Goal: Task Accomplishment & Management: Complete application form

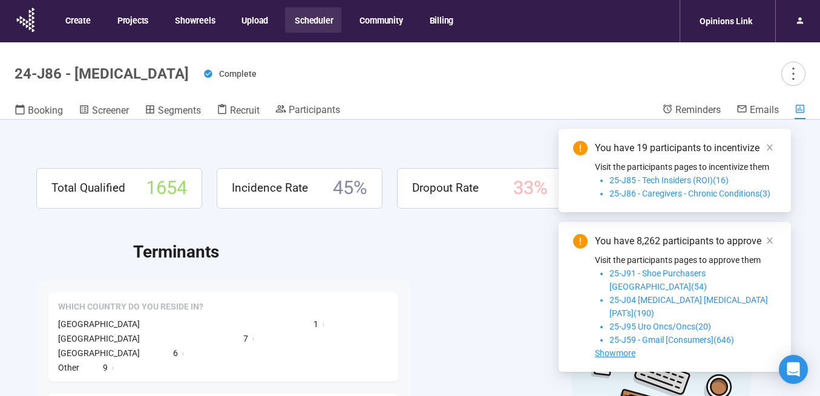
click at [306, 19] on button "Scheduler" at bounding box center [313, 19] width 56 height 25
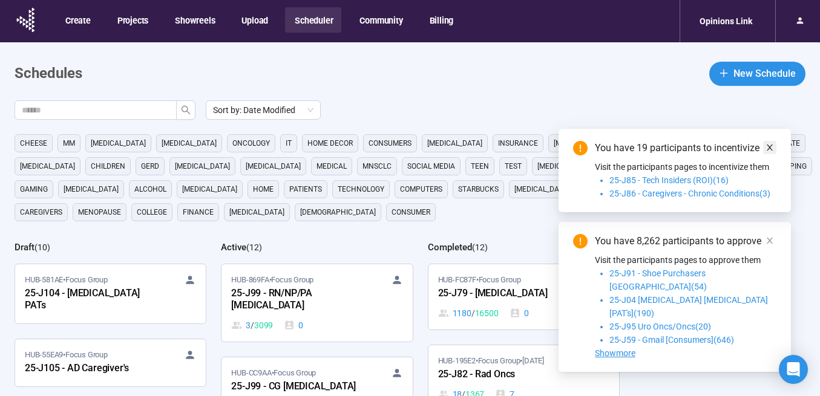
click at [766, 152] on icon "close" at bounding box center [769, 147] width 8 height 8
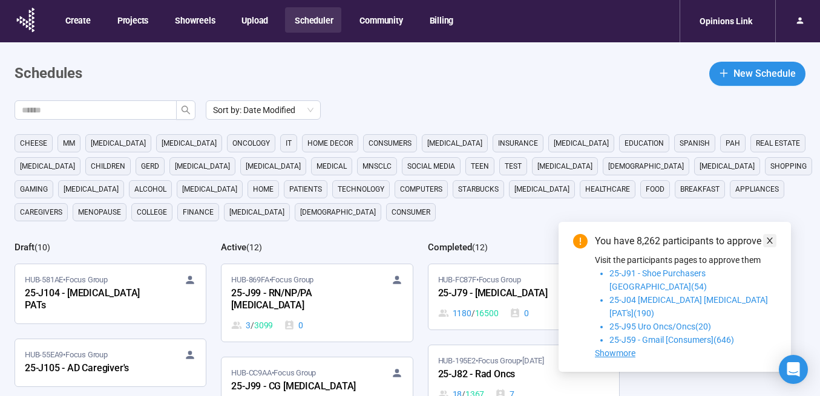
click at [771, 245] on icon "close" at bounding box center [769, 241] width 8 height 8
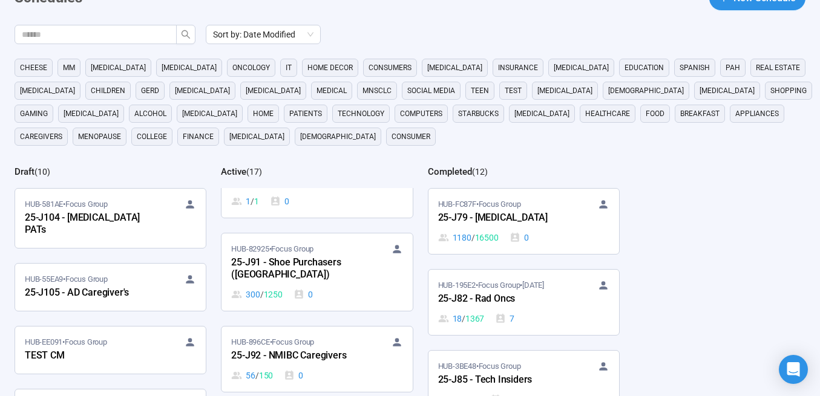
scroll to position [816, 0]
click at [328, 254] on div "25-J91 - Shoe Purchasers ([GEOGRAPHIC_DATA])" at bounding box center [297, 268] width 133 height 28
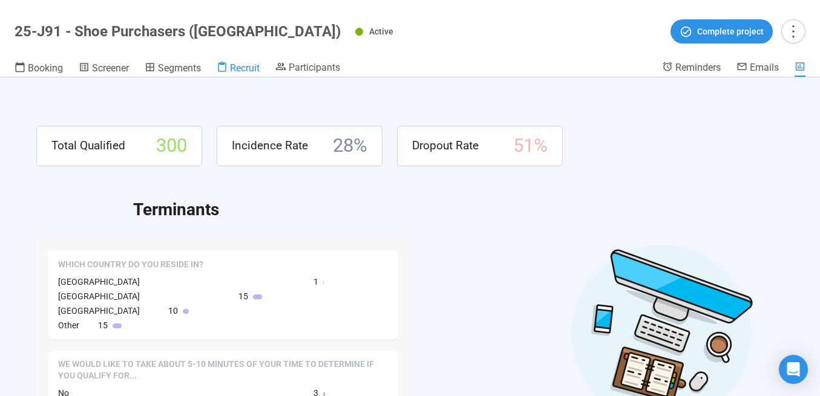
click at [248, 65] on span "Recruit" at bounding box center [245, 67] width 30 height 11
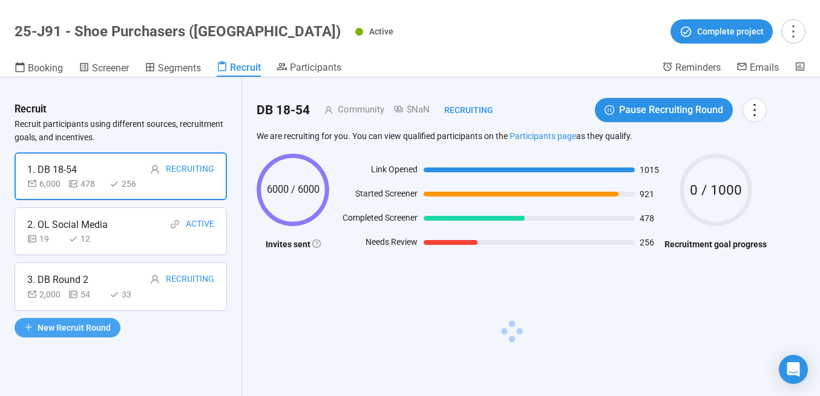
click at [71, 324] on span "New Recruit Round" at bounding box center [74, 327] width 73 height 13
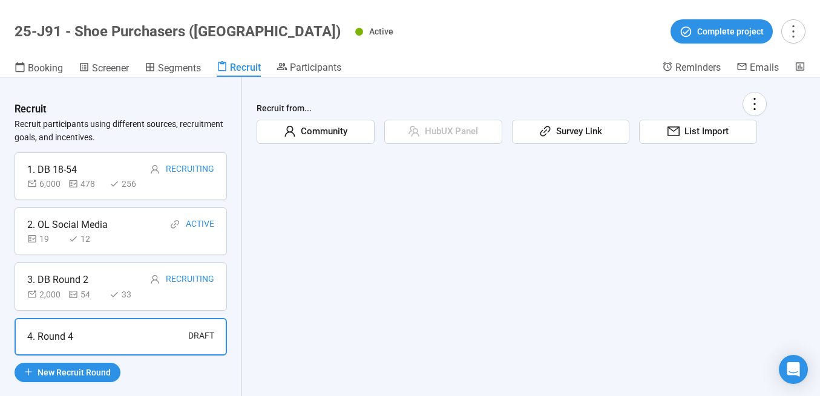
click at [327, 133] on span "Community" at bounding box center [321, 132] width 51 height 15
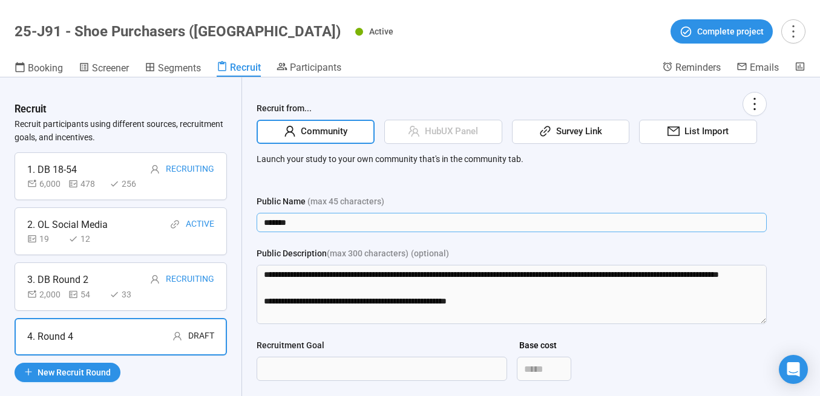
click at [307, 221] on input "*******" at bounding box center [512, 222] width 510 height 19
type input "**********"
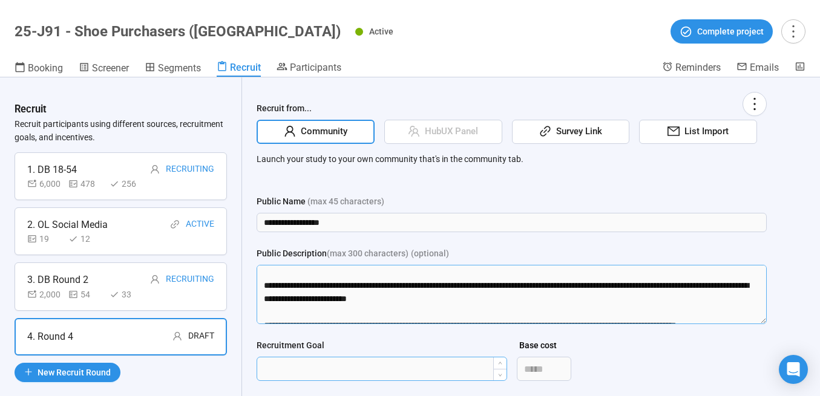
scroll to position [200, 0]
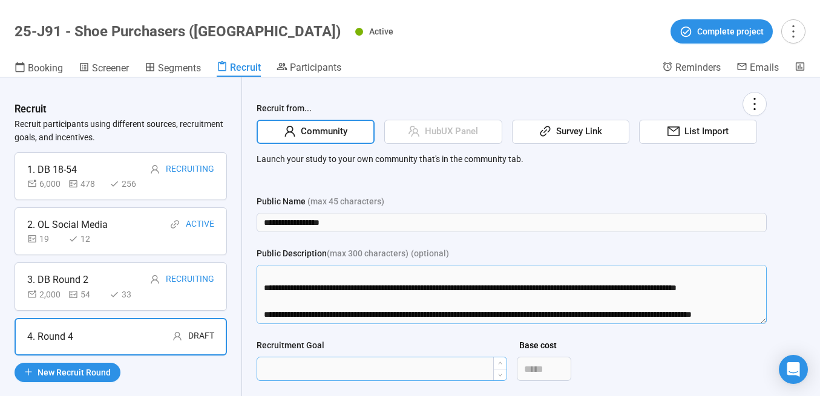
drag, startPoint x: 267, startPoint y: 296, endPoint x: 282, endPoint y: 356, distance: 62.4
click at [282, 356] on form "**********" at bounding box center [512, 341] width 510 height 292
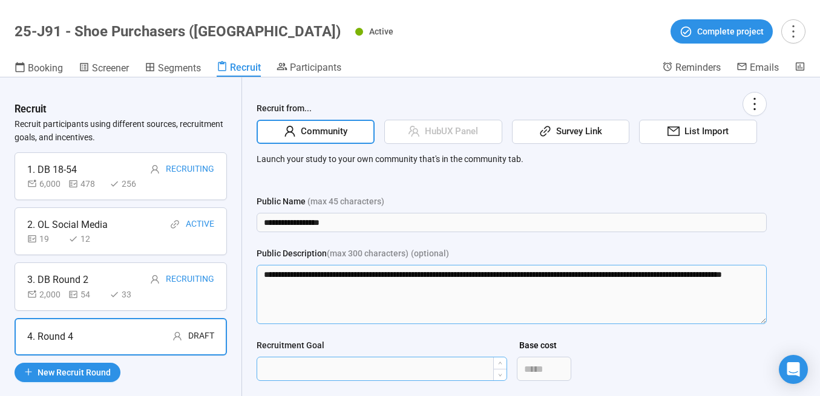
scroll to position [0, 0]
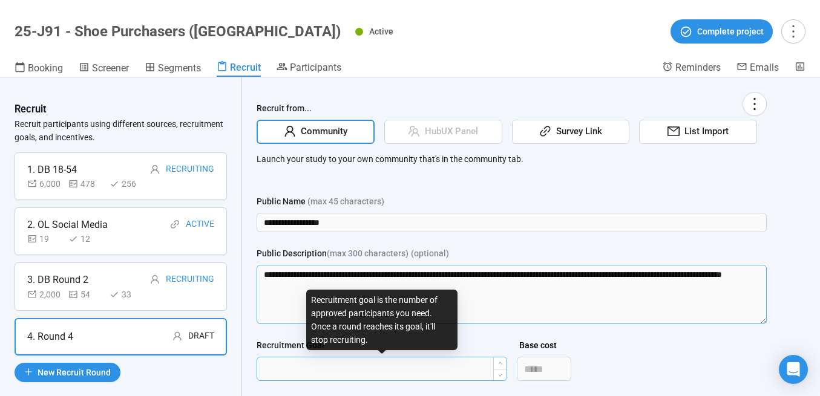
type textarea "**********"
click at [312, 365] on input "Recruitment Goal" at bounding box center [381, 369] width 249 height 23
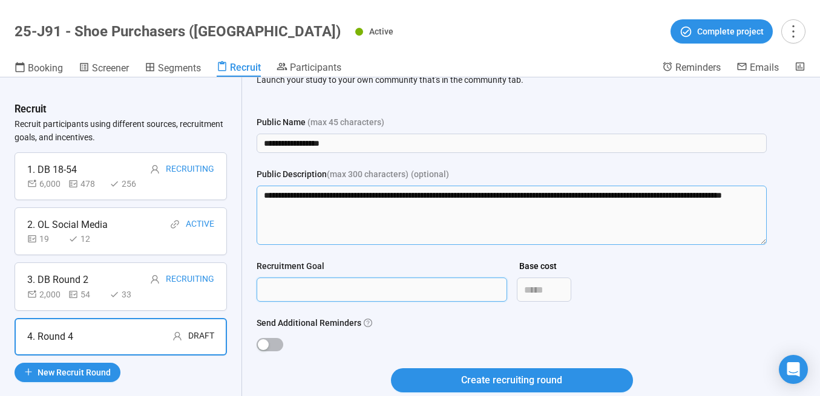
scroll to position [102, 0]
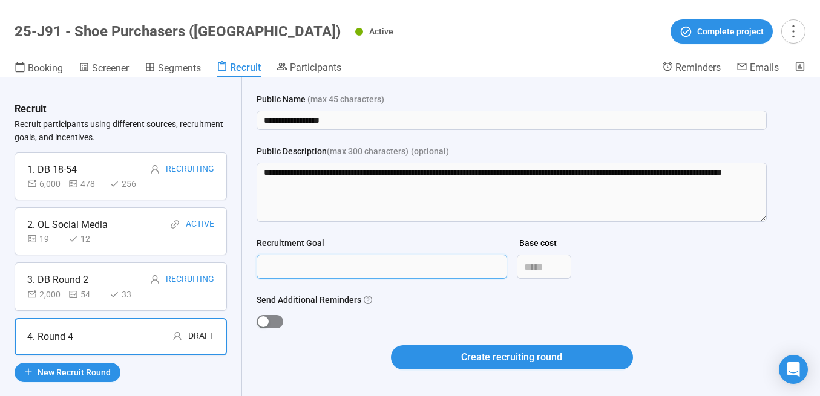
type input "***"
click at [267, 323] on div "button" at bounding box center [263, 321] width 11 height 11
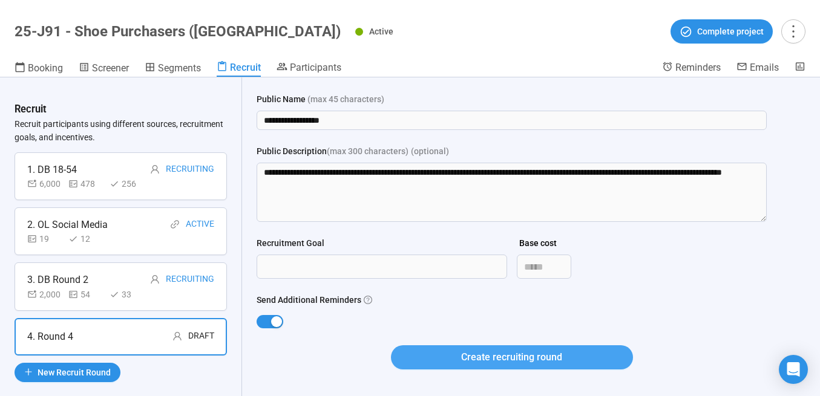
click at [442, 359] on button "Create recruiting round" at bounding box center [512, 358] width 242 height 24
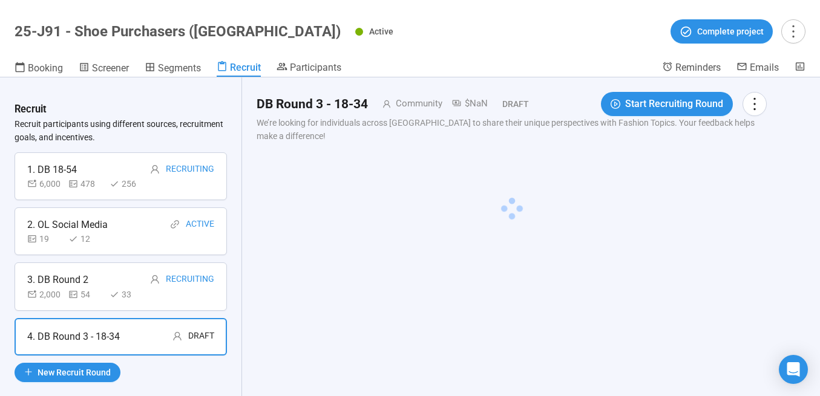
scroll to position [0, 0]
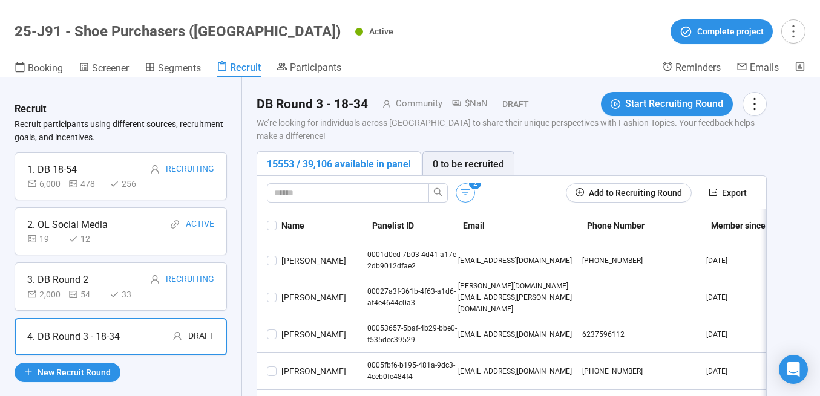
click at [466, 191] on icon "button" at bounding box center [465, 192] width 12 height 12
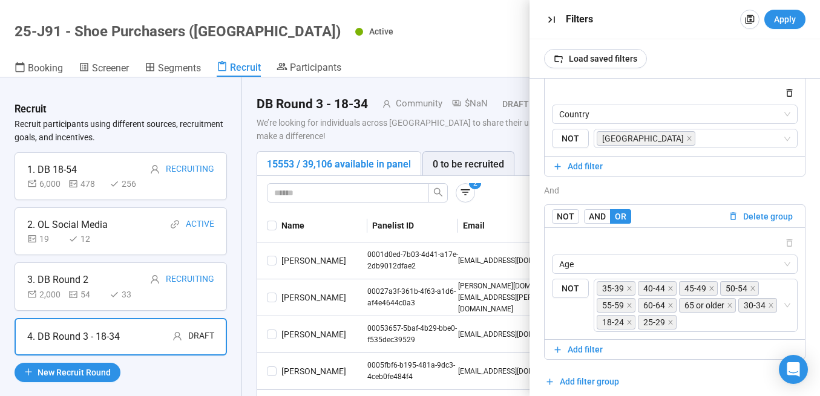
scroll to position [169, 0]
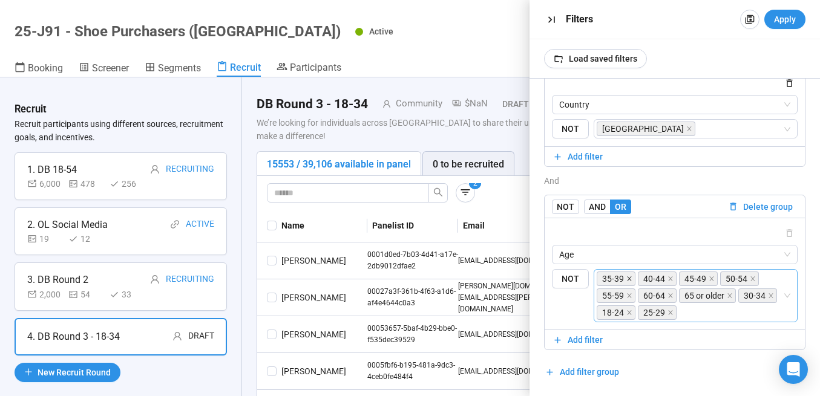
click at [628, 279] on icon "close" at bounding box center [629, 279] width 6 height 6
click at [668, 280] on icon "close" at bounding box center [670, 279] width 4 height 4
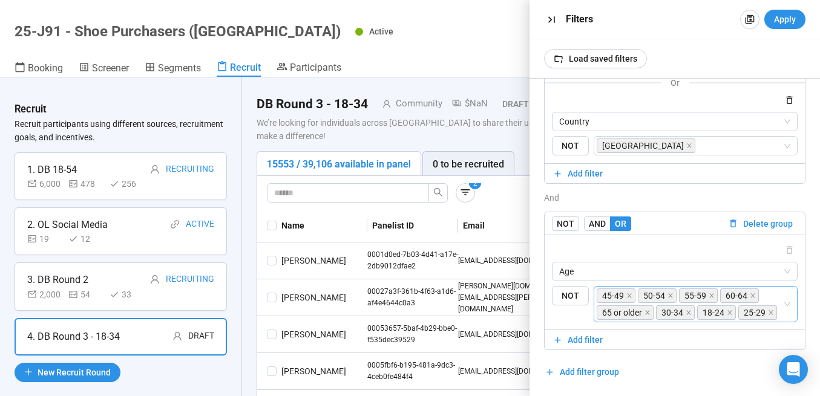
scroll to position [152, 0]
click at [629, 295] on icon "close" at bounding box center [629, 296] width 6 height 6
click at [629, 296] on icon "close" at bounding box center [629, 296] width 6 height 6
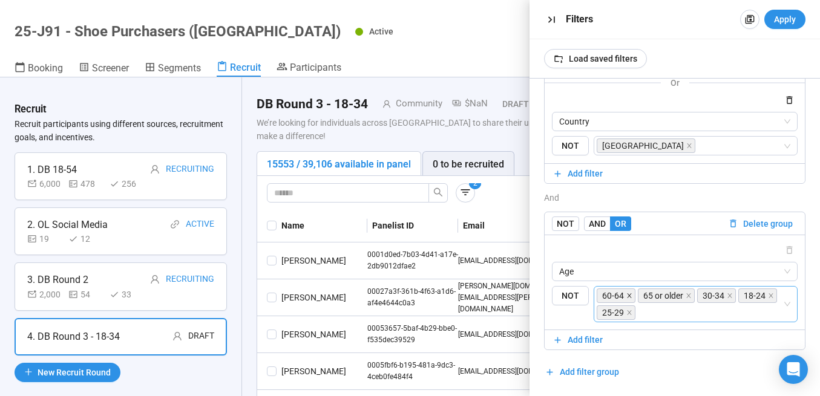
scroll to position [136, 0]
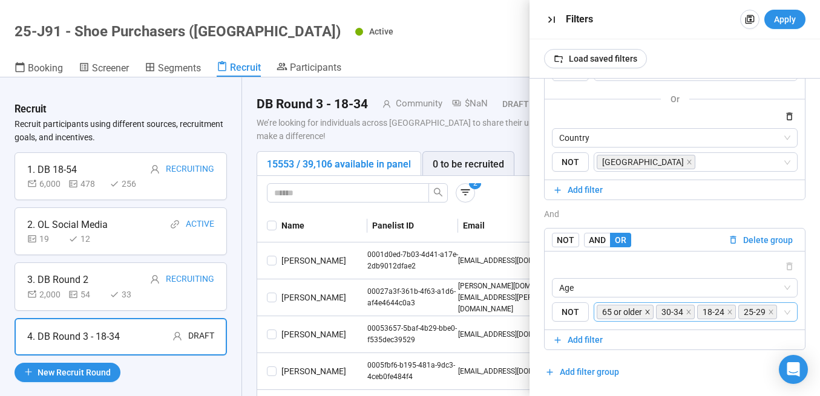
click at [649, 313] on icon "close" at bounding box center [647, 312] width 6 height 6
click at [729, 312] on input "search" at bounding box center [751, 312] width 62 height 15
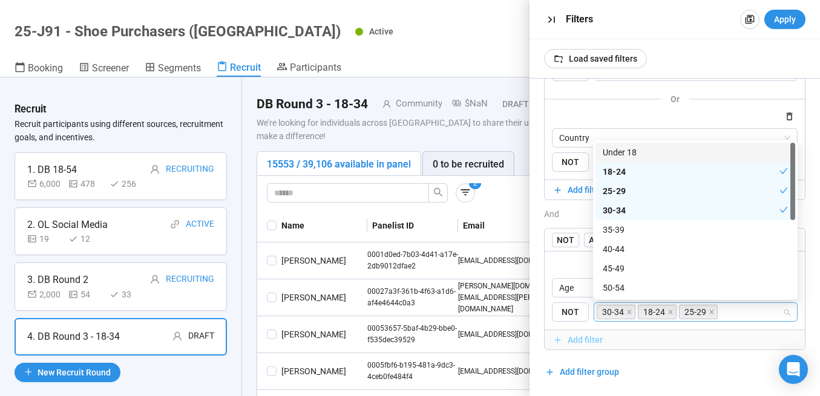
click at [721, 344] on span "Add filter" at bounding box center [674, 339] width 244 height 13
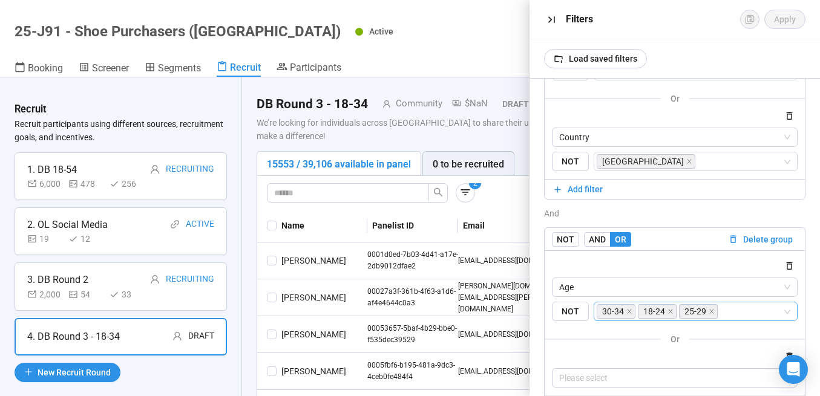
scroll to position [202, 0]
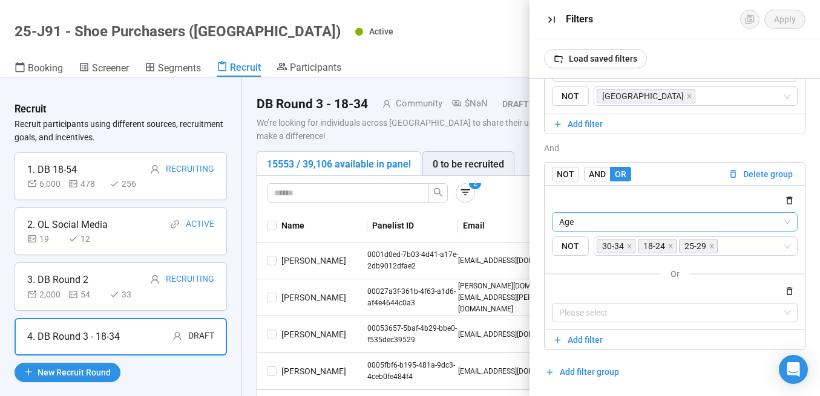
click at [788, 292] on icon "button" at bounding box center [789, 291] width 10 height 10
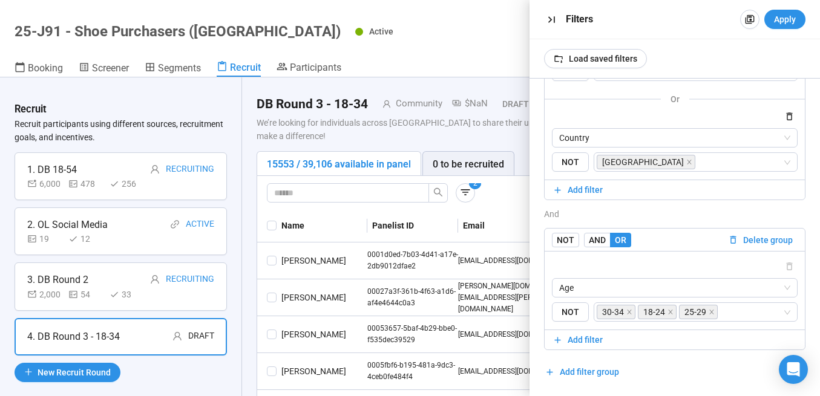
scroll to position [136, 0]
click at [788, 15] on span "Apply" at bounding box center [785, 19] width 22 height 13
click at [780, 24] on span "Apply" at bounding box center [785, 19] width 22 height 13
click at [549, 19] on icon "button" at bounding box center [551, 19] width 13 height 13
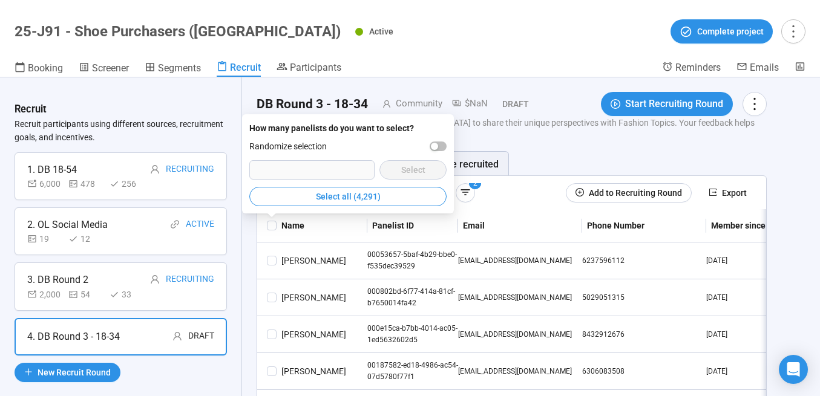
click at [362, 195] on span "Select all (4,291)" at bounding box center [348, 196] width 65 height 13
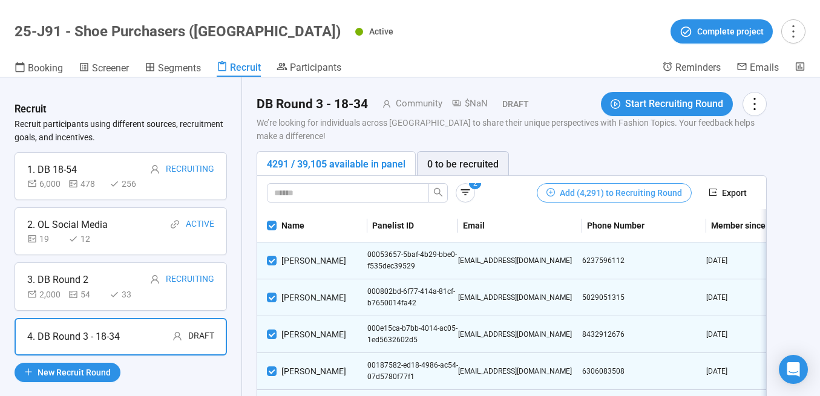
click at [589, 199] on span "Add (4,291) to Recruiting Round" at bounding box center [621, 192] width 122 height 13
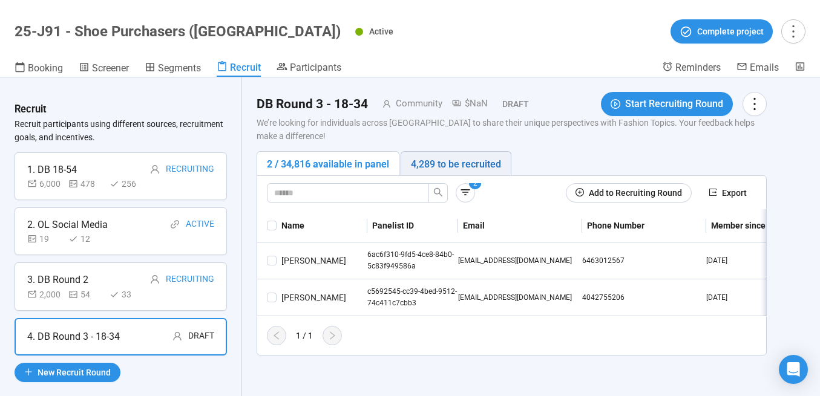
click at [453, 165] on div "4,289 to be recruited" at bounding box center [456, 164] width 90 height 15
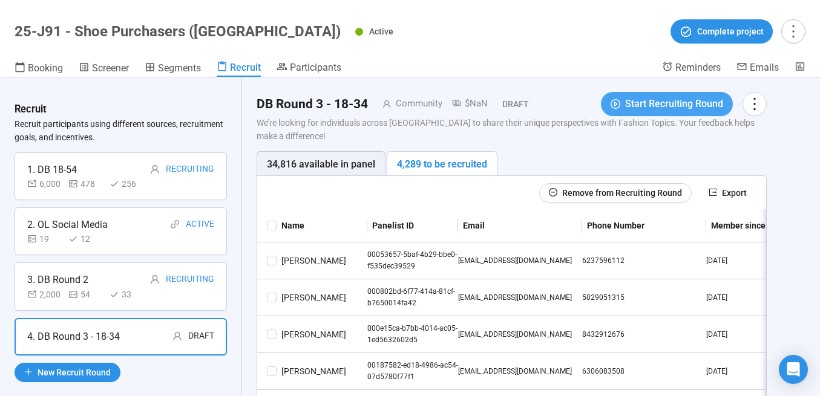
click at [645, 107] on span "Start Recruiting Round" at bounding box center [674, 103] width 98 height 15
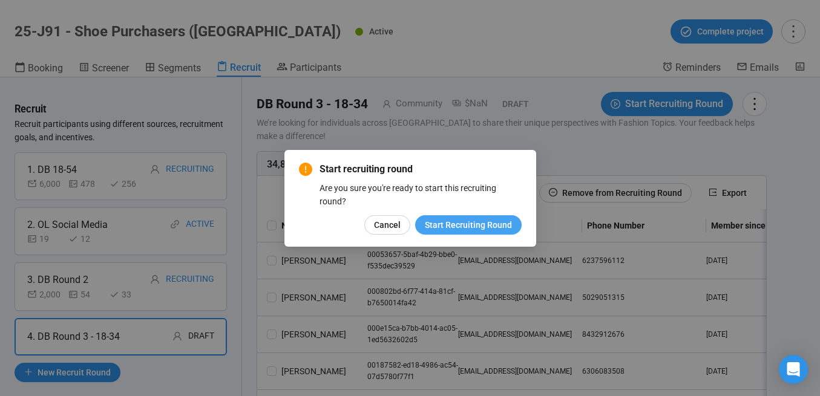
click at [489, 226] on span "Start Recruiting Round" at bounding box center [468, 224] width 87 height 13
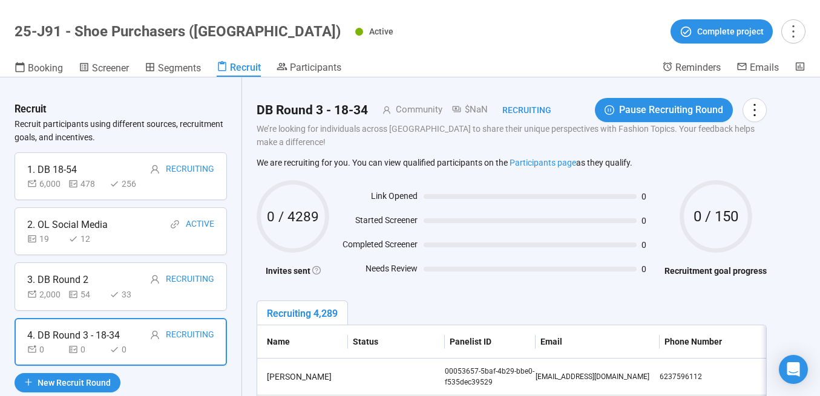
click at [116, 278] on div "3. DB Round 2 Recruiting" at bounding box center [120, 279] width 187 height 15
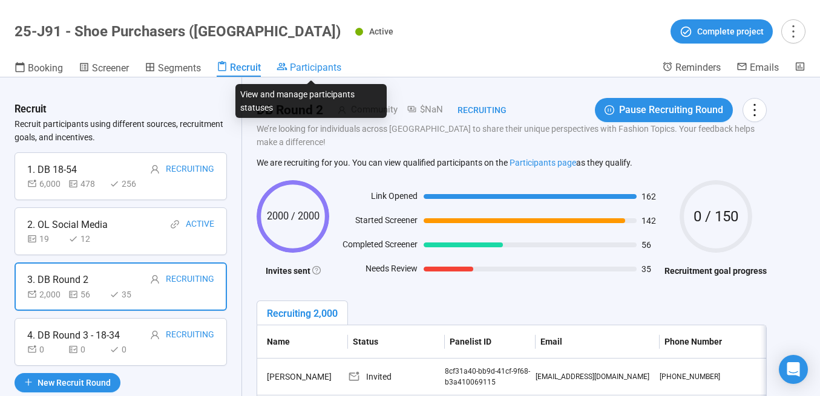
click at [323, 64] on span "Participants" at bounding box center [315, 67] width 51 height 11
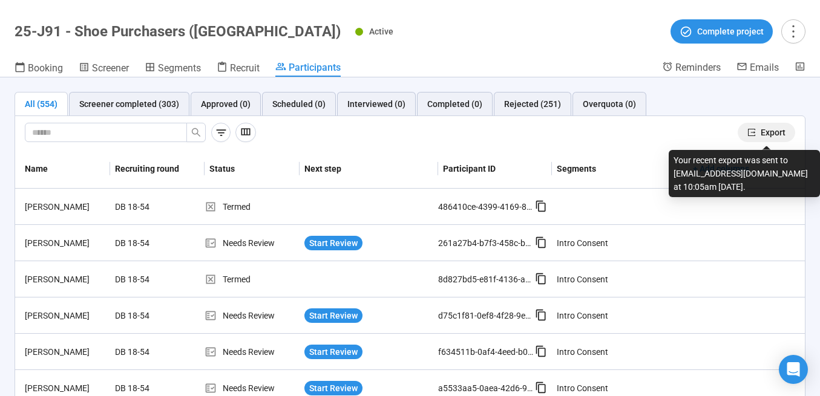
click at [759, 129] on button "Export" at bounding box center [766, 132] width 57 height 19
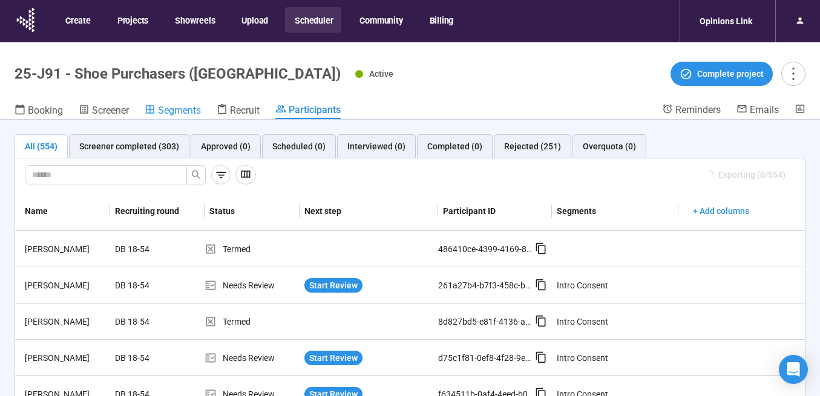
click at [181, 113] on span "Segments" at bounding box center [179, 110] width 43 height 11
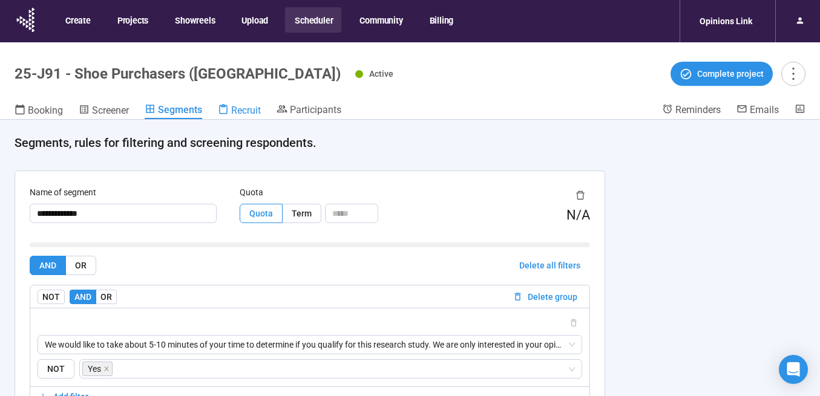
click at [235, 109] on span "Recruit" at bounding box center [246, 110] width 30 height 11
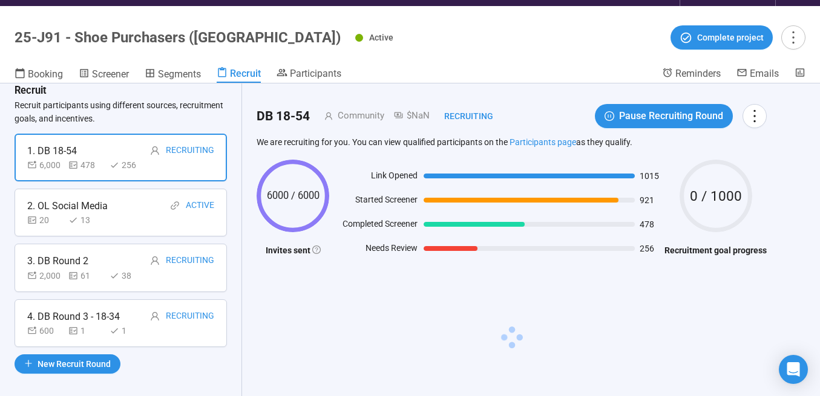
scroll to position [36, 0]
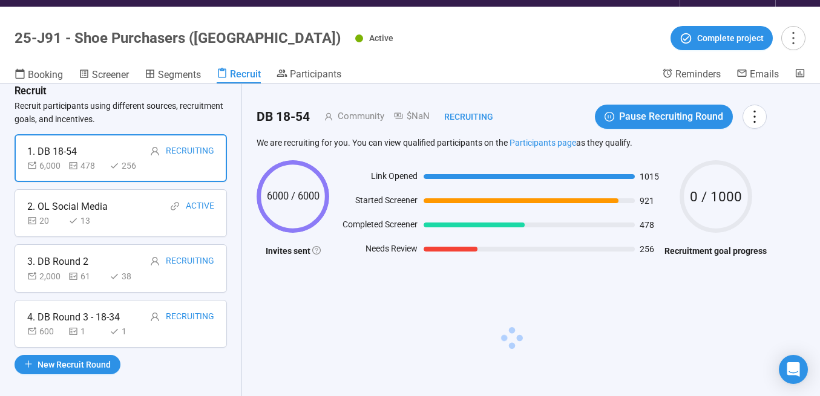
click at [128, 318] on div "4. DB Round 3 - 18-34 Recruiting" at bounding box center [120, 317] width 187 height 15
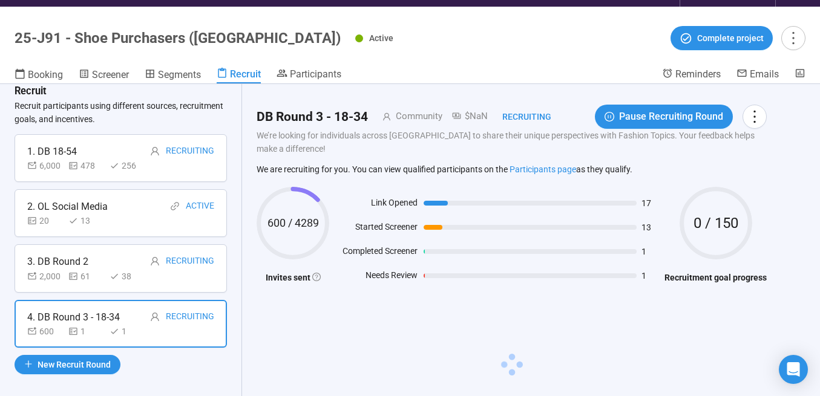
click at [112, 260] on div "3. DB Round 2 Recruiting" at bounding box center [120, 261] width 187 height 15
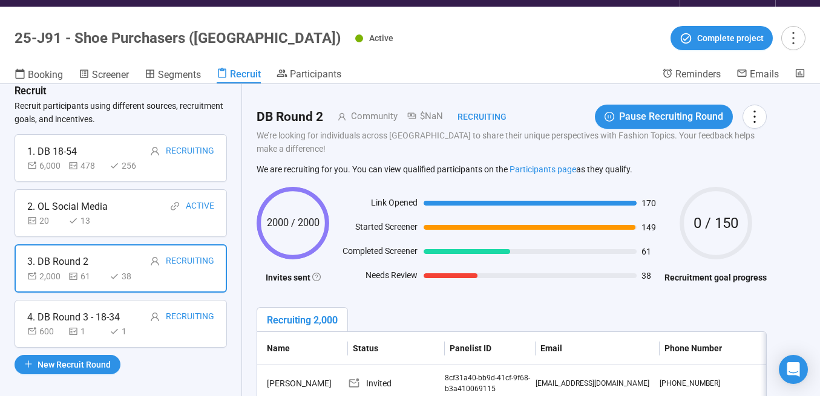
click at [61, 316] on div "4. DB Round 3 - 18-34" at bounding box center [73, 317] width 93 height 15
